Goal: Task Accomplishment & Management: Manage account settings

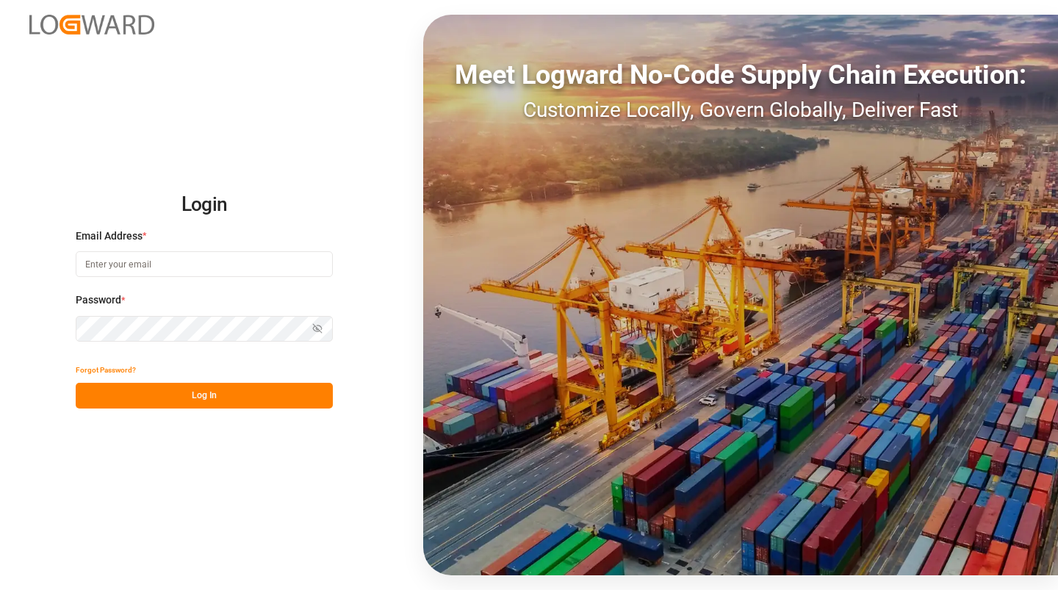
click at [154, 267] on input at bounding box center [204, 264] width 257 height 26
paste input "[EMAIL_ADDRESS][DOMAIN_NAME]"
click at [201, 399] on button "Log In" at bounding box center [204, 396] width 257 height 26
click at [316, 328] on icon "button" at bounding box center [317, 329] width 2 height 2
click at [200, 394] on button "Log In" at bounding box center [204, 396] width 257 height 26
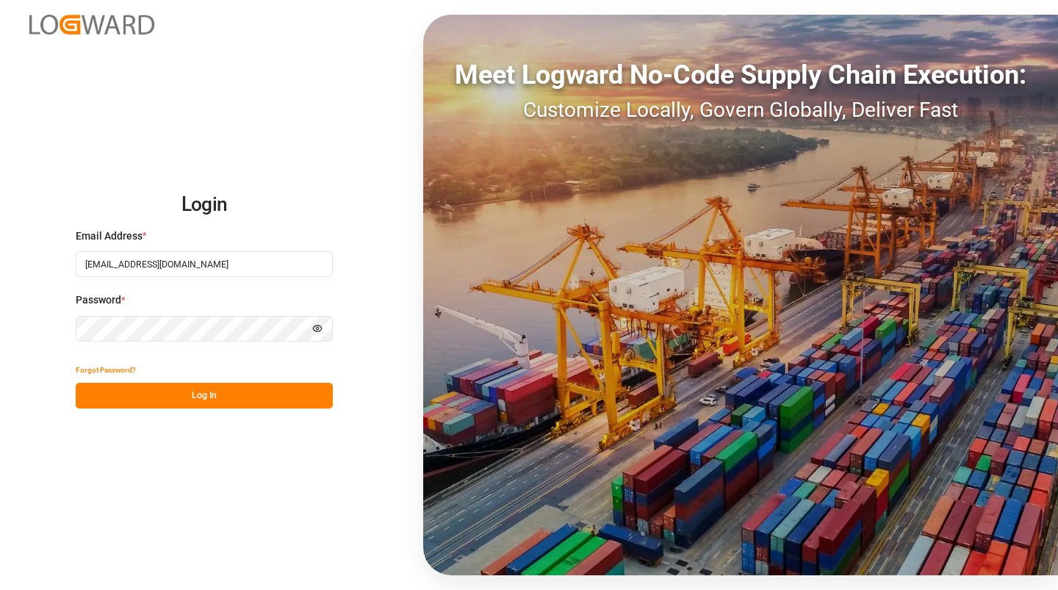
click at [193, 265] on input "[EMAIL_ADDRESS][DOMAIN_NAME]" at bounding box center [204, 264] width 257 height 26
type input "[PERSON_NAME][EMAIL_ADDRESS][PERSON_NAME][DOMAIN_NAME]"
click at [193, 400] on button "Log In" at bounding box center [204, 396] width 257 height 26
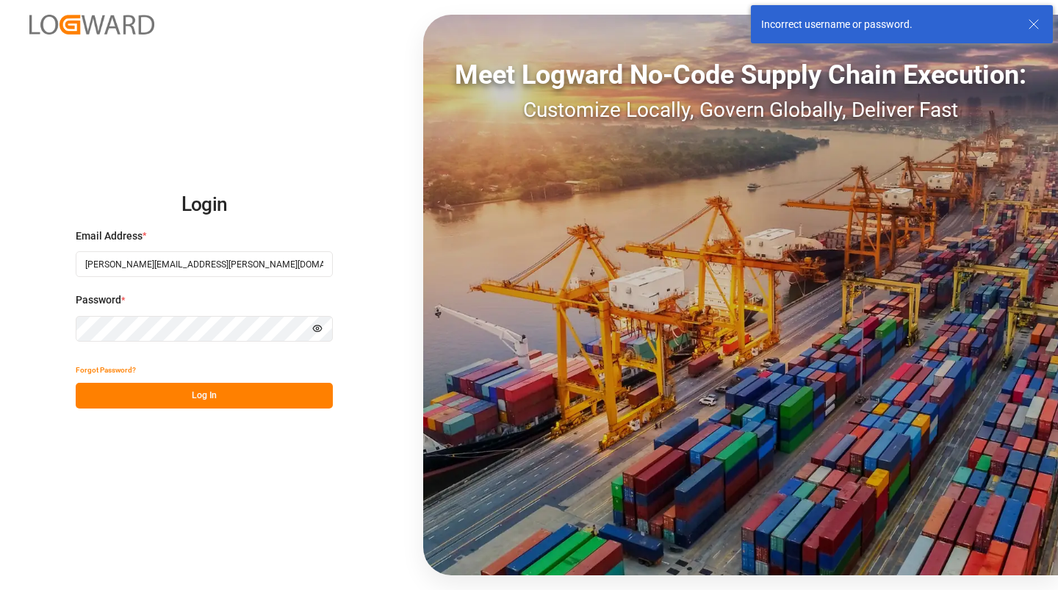
click at [1033, 20] on icon at bounding box center [1034, 24] width 18 height 18
